Goal: Information Seeking & Learning: Learn about a topic

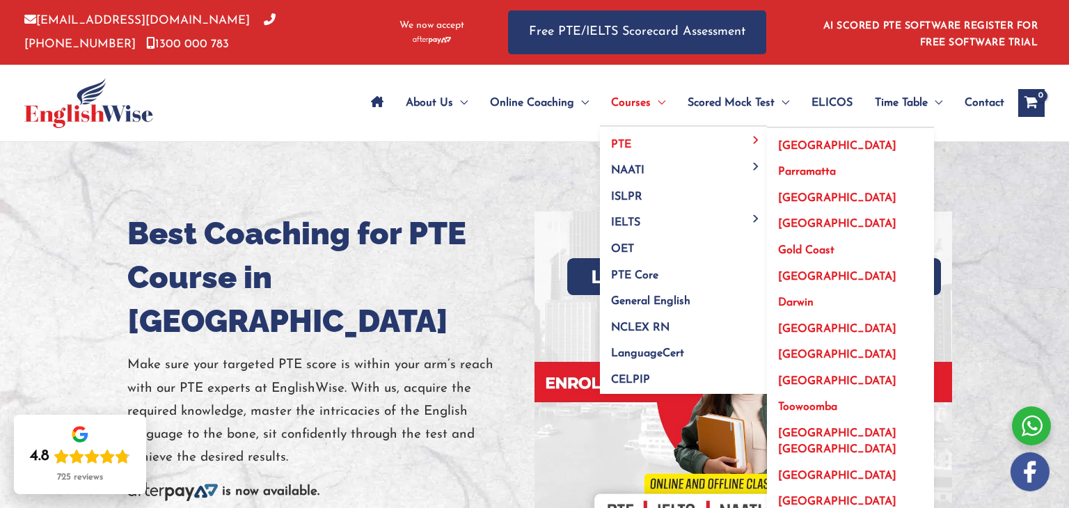
click at [808, 168] on span "Parramatta" at bounding box center [807, 171] width 58 height 11
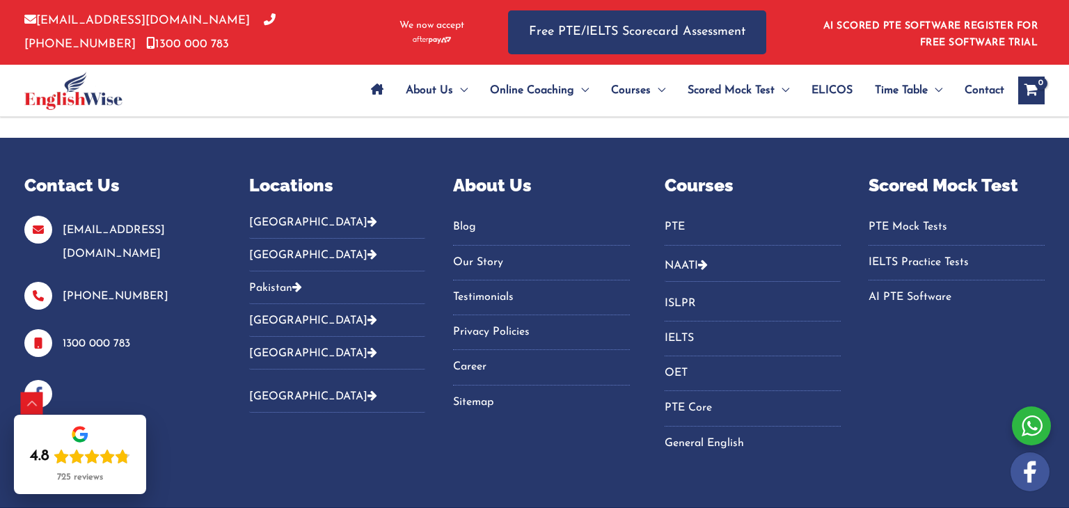
scroll to position [7689, 0]
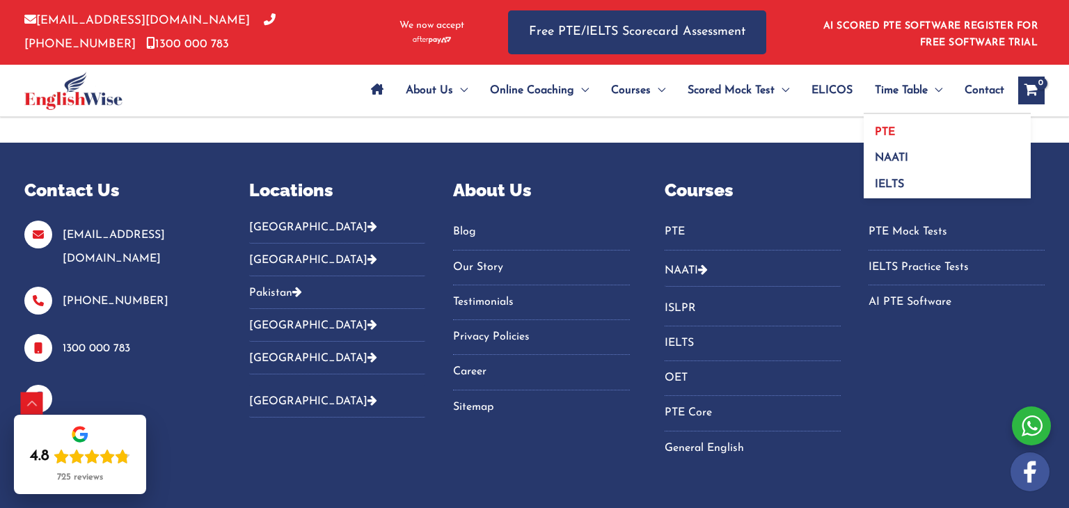
click at [892, 130] on span "PTE" at bounding box center [885, 132] width 20 height 11
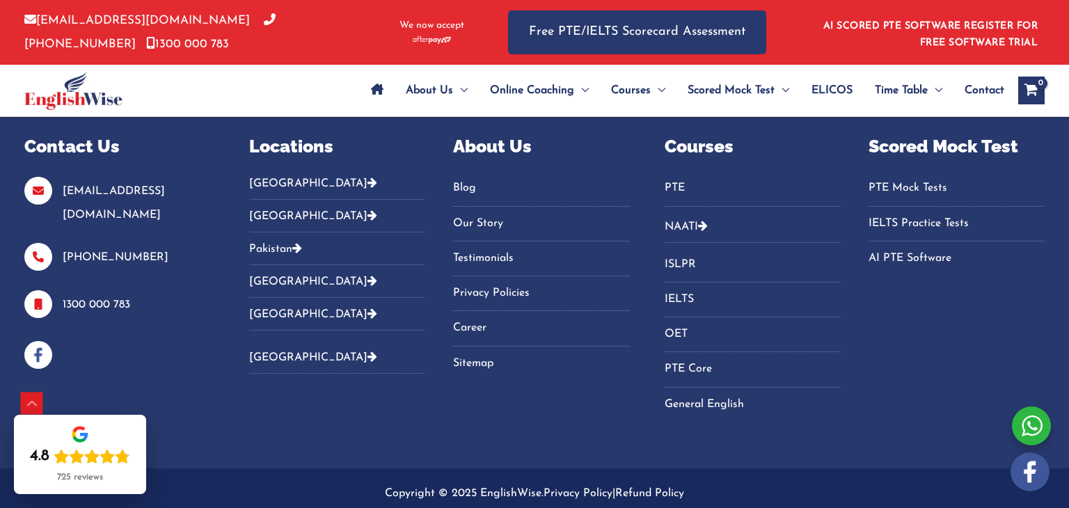
scroll to position [1336, 0]
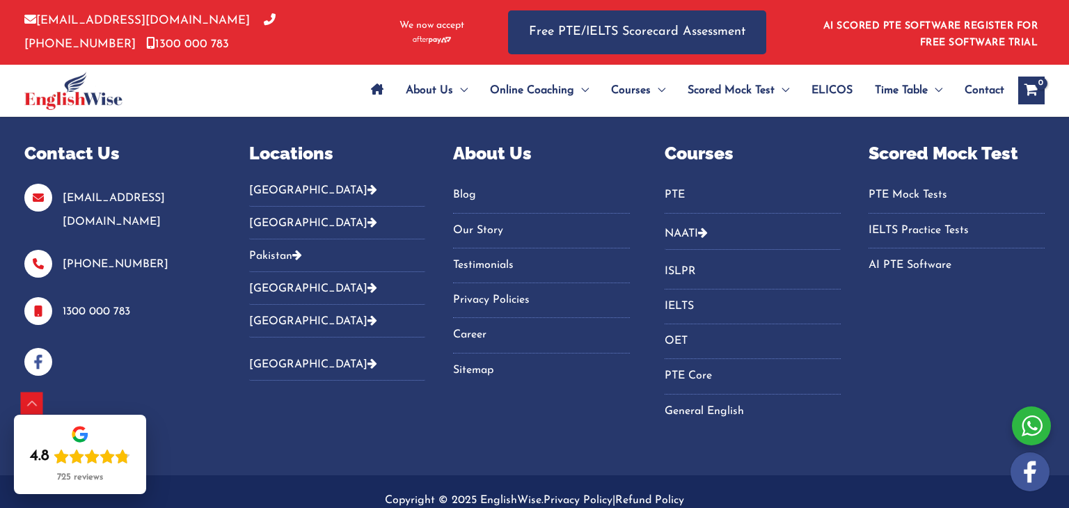
click at [672, 191] on link "PTE" at bounding box center [753, 195] width 176 height 23
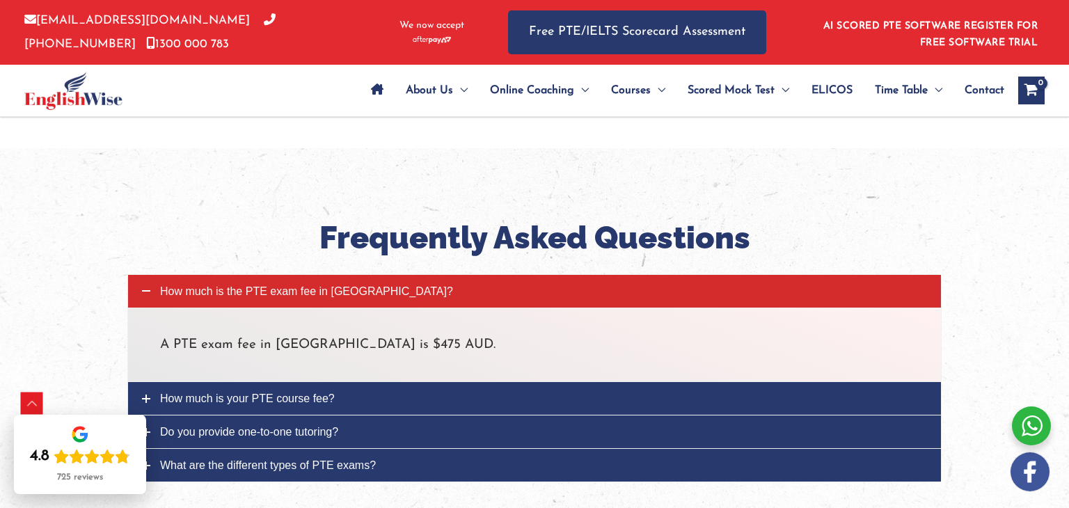
scroll to position [4691, 0]
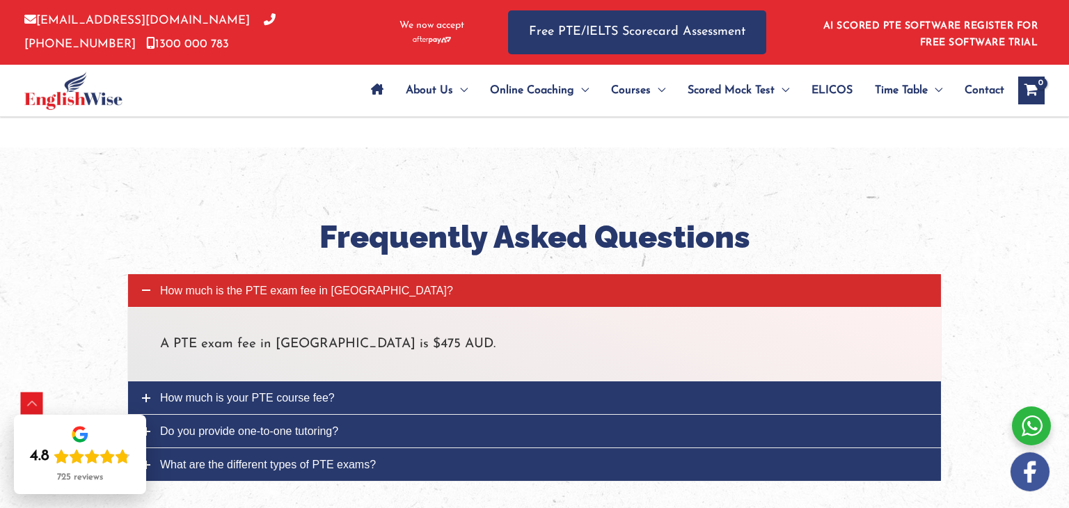
click at [562, 381] on link "How much is your PTE course fee?" at bounding box center [534, 397] width 813 height 33
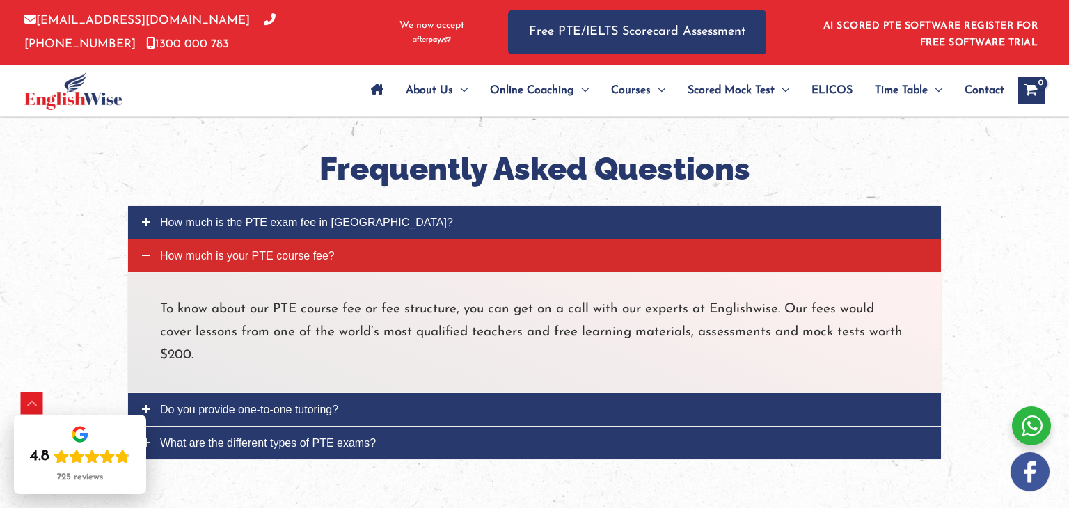
scroll to position [4766, 0]
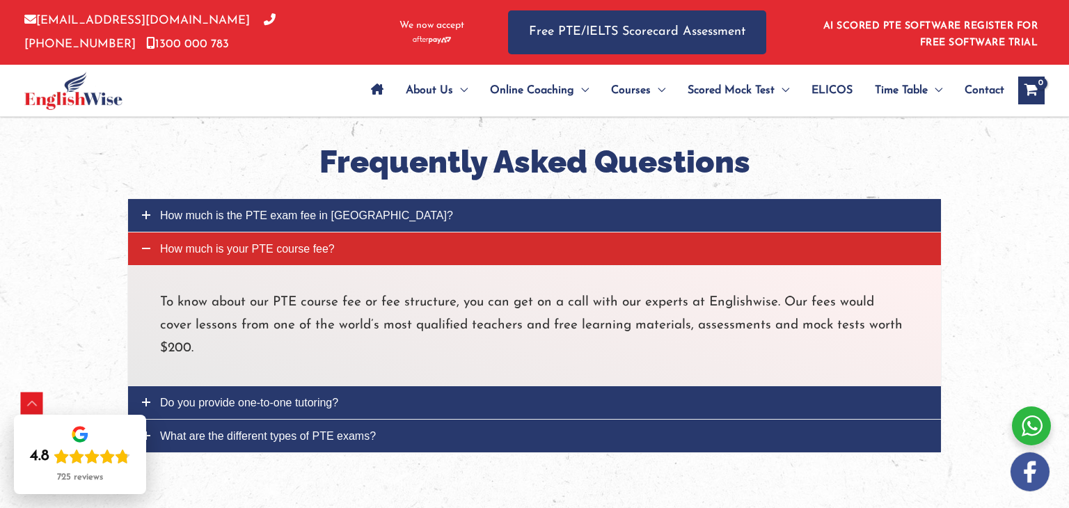
click at [542, 386] on link "Do you provide one-to-one tutoring?" at bounding box center [534, 402] width 813 height 33
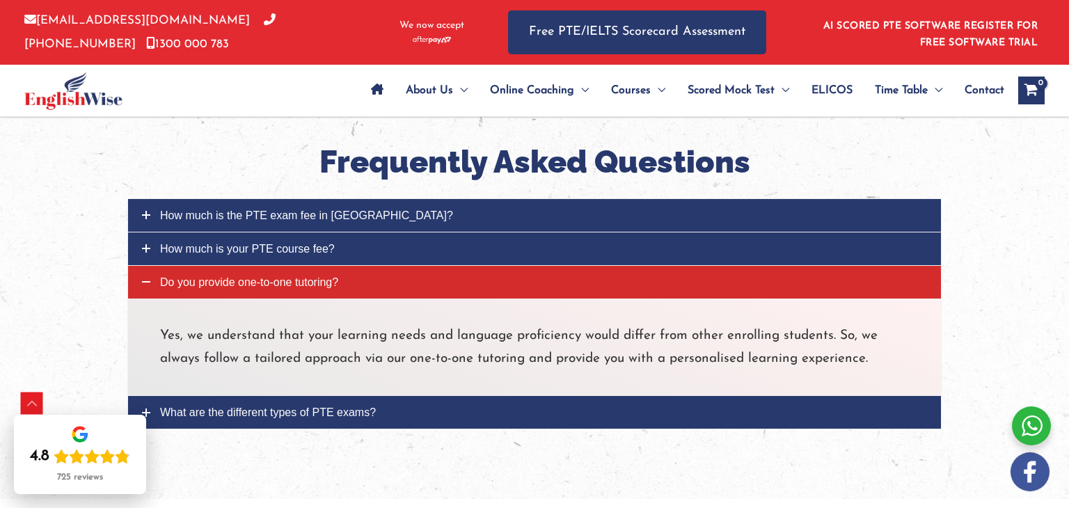
click at [539, 396] on link "What are the different types of PTE exams?" at bounding box center [534, 412] width 813 height 33
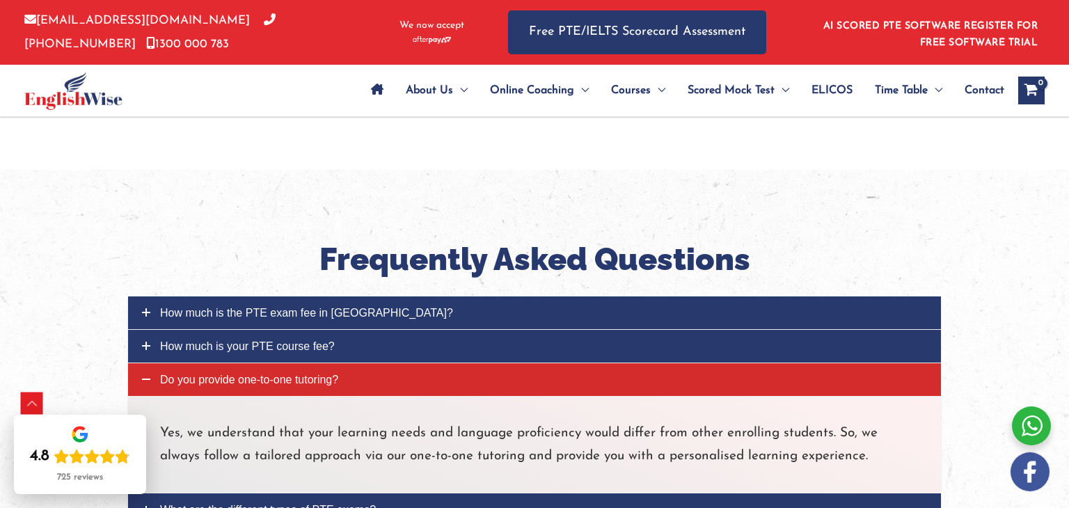
scroll to position [4836, 0]
